Goal: Transaction & Acquisition: Purchase product/service

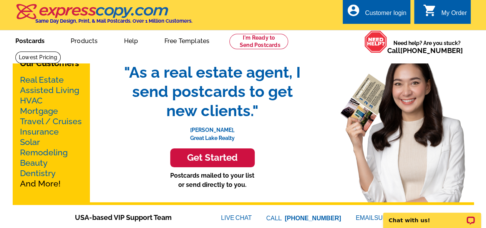
click at [38, 39] on link "Postcards" at bounding box center [30, 40] width 54 height 18
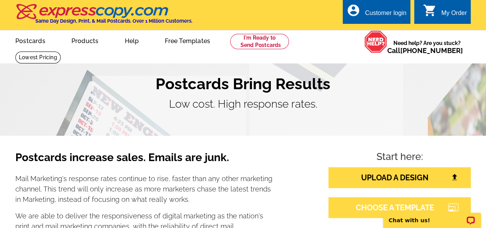
click at [347, 206] on link "CHOOSE A TEMPLATE" at bounding box center [400, 207] width 142 height 21
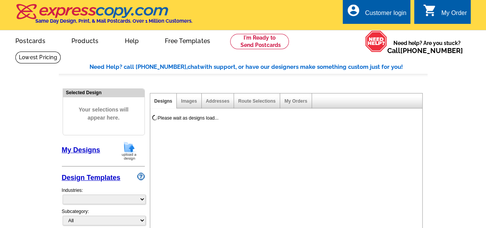
select select "785"
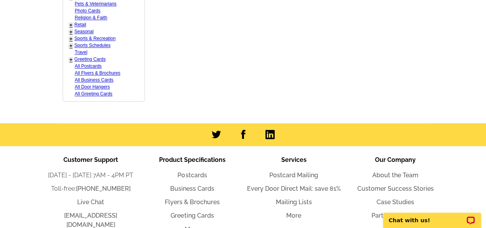
scroll to position [538, 0]
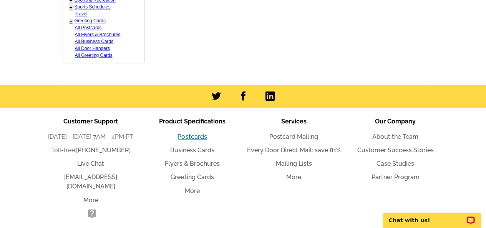
click at [191, 133] on link "Postcards" at bounding box center [192, 136] width 29 height 7
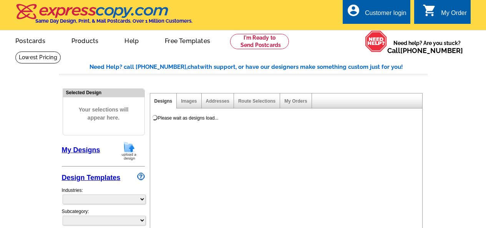
select select
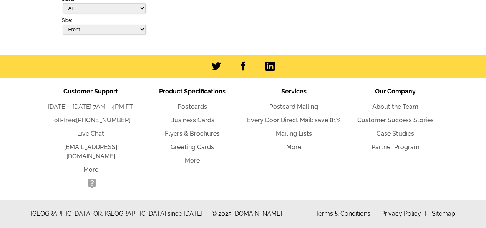
select select "785"
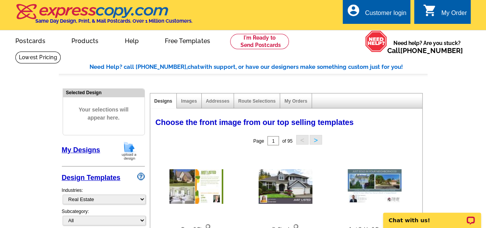
click at [54, 14] on img at bounding box center [92, 11] width 154 height 16
